Goal: Task Accomplishment & Management: Use online tool/utility

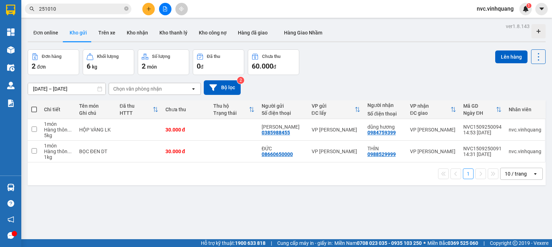
click at [152, 5] on button at bounding box center [148, 9] width 12 height 12
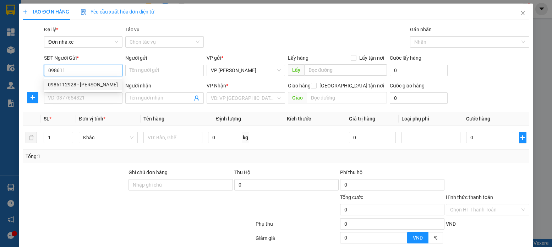
click at [78, 85] on div "0986112928 - [PERSON_NAME]" at bounding box center [83, 85] width 70 height 8
type input "0986112928"
type input "[PERSON_NAME]"
type input "0988284384"
type input "Tám"
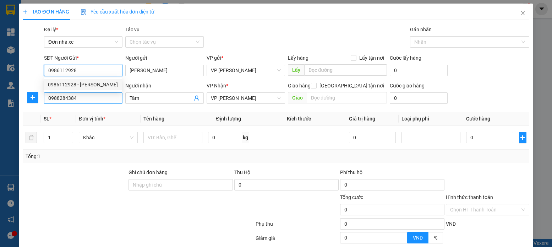
type input "0986112928"
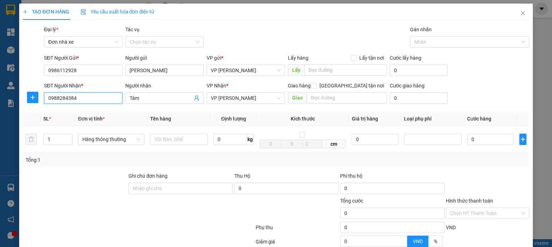
click at [78, 97] on input "0988284384" at bounding box center [83, 97] width 78 height 11
click at [169, 146] on div at bounding box center [179, 139] width 58 height 14
click at [171, 143] on input "text" at bounding box center [179, 138] width 58 height 11
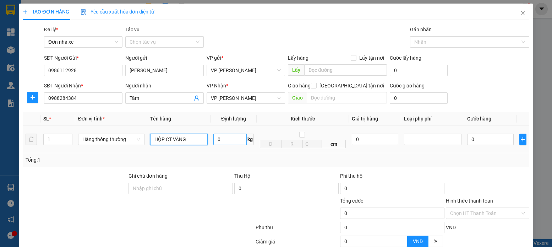
type input "HỘP CT VÀNG"
click at [235, 140] on input "0" at bounding box center [229, 138] width 33 height 11
type input "7"
click at [488, 146] on div "0" at bounding box center [490, 139] width 46 height 14
type input "40.000"
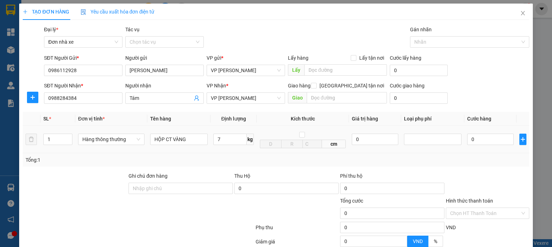
type input "40.000"
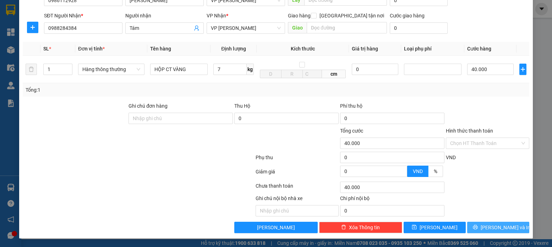
click at [473, 230] on button "[PERSON_NAME] và In" at bounding box center [498, 227] width 62 height 11
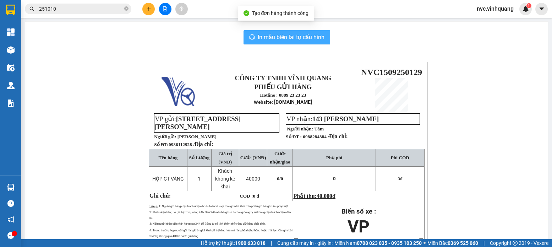
click at [278, 37] on span "In mẫu biên lai tự cấu hình" at bounding box center [291, 37] width 67 height 9
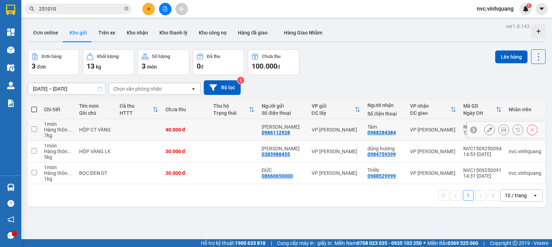
click at [85, 130] on div "HỘP CT VÀNG" at bounding box center [95, 130] width 33 height 6
checkbox input "true"
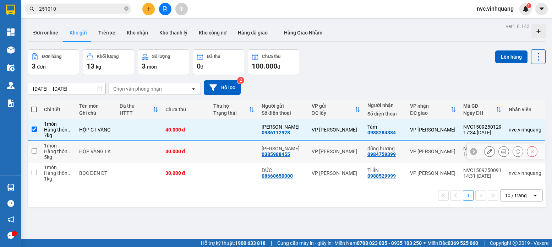
click at [94, 148] on div "HỘP VÀNG LK" at bounding box center [95, 151] width 33 height 6
checkbox input "true"
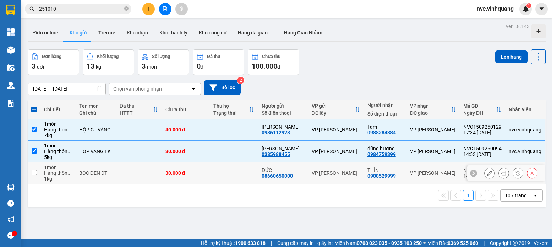
click at [105, 174] on div "BỌC ĐEN DT" at bounding box center [95, 173] width 33 height 6
checkbox input "true"
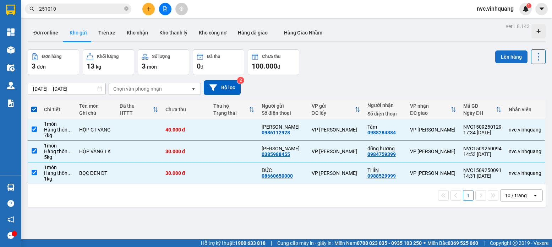
click at [510, 59] on button "Lên hàng" at bounding box center [511, 56] width 32 height 13
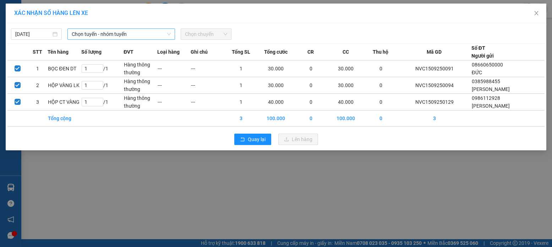
click at [104, 37] on span "Chọn tuyến - nhóm tuyến" at bounding box center [121, 34] width 99 height 11
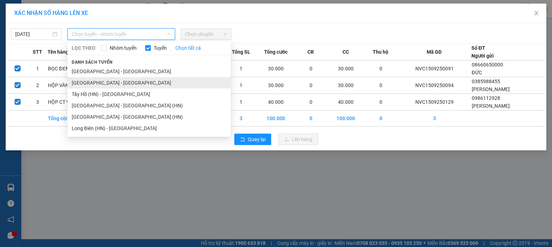
click at [99, 84] on li "[GEOGRAPHIC_DATA] - [GEOGRAPHIC_DATA]" at bounding box center [148, 82] width 163 height 11
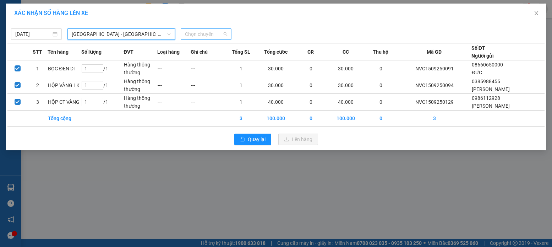
click at [192, 35] on span "Chọn chuyến" at bounding box center [206, 34] width 42 height 11
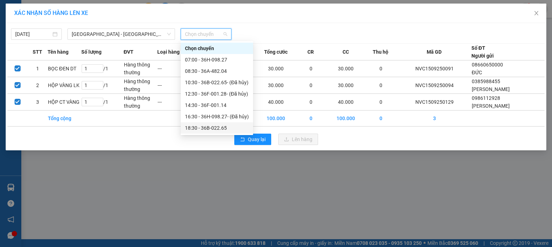
click at [219, 129] on div "18:30 - 36B-022.65" at bounding box center [217, 128] width 64 height 8
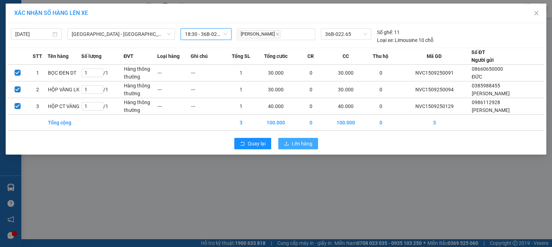
click at [289, 140] on button "Lên hàng" at bounding box center [298, 143] width 40 height 11
